Goal: Navigation & Orientation: Go to known website

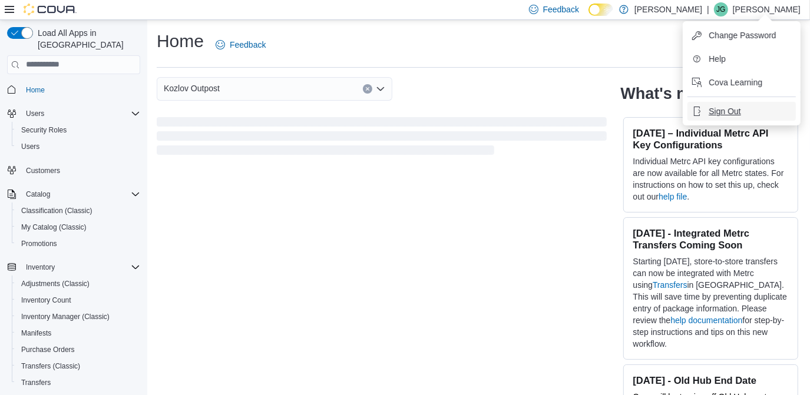
click at [732, 104] on button "Sign Out" at bounding box center [742, 111] width 108 height 19
